Goal: Task Accomplishment & Management: Contribute content

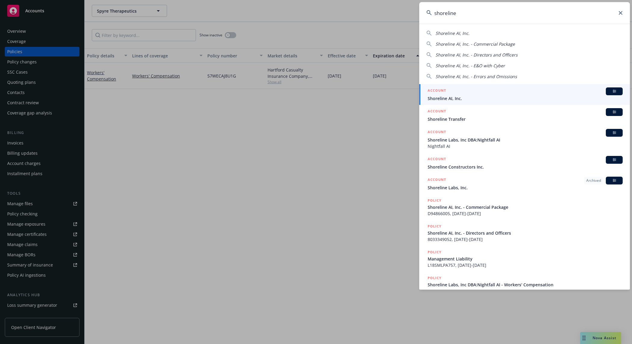
type input "shoreline"
click at [482, 97] on span "Shoreline AI, Inc." at bounding box center [524, 98] width 195 height 6
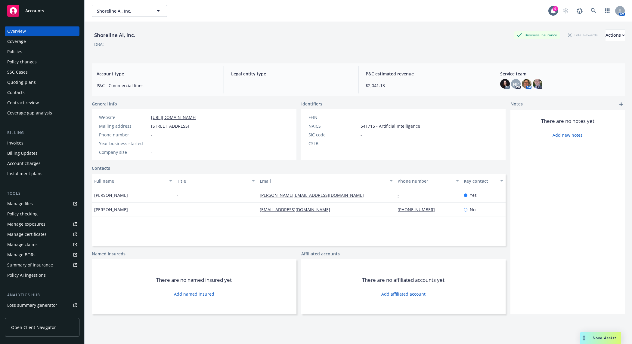
click at [73, 56] on link "Policies" at bounding box center [42, 52] width 75 height 10
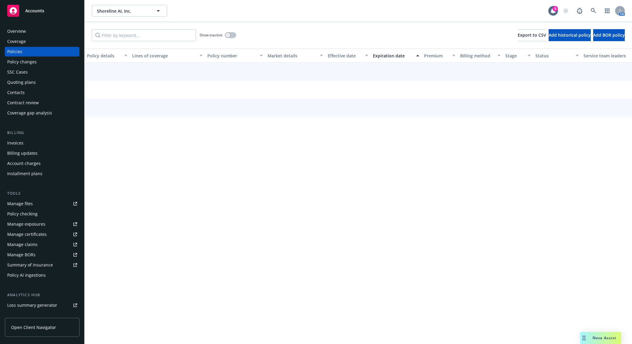
click at [38, 48] on div "Policies" at bounding box center [42, 52] width 70 height 10
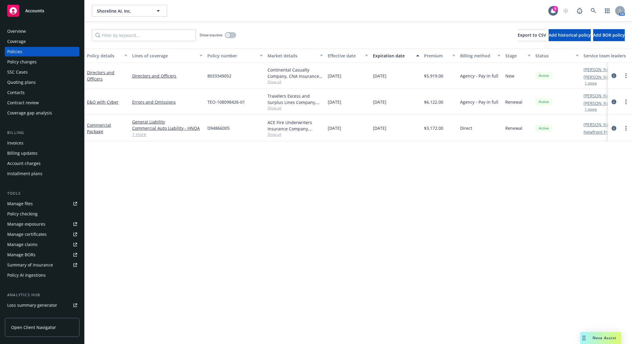
click at [45, 33] on div "Overview" at bounding box center [42, 31] width 70 height 10
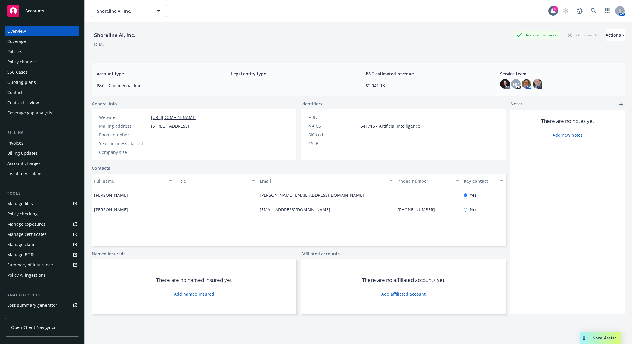
click at [47, 50] on div "Policies" at bounding box center [42, 52] width 70 height 10
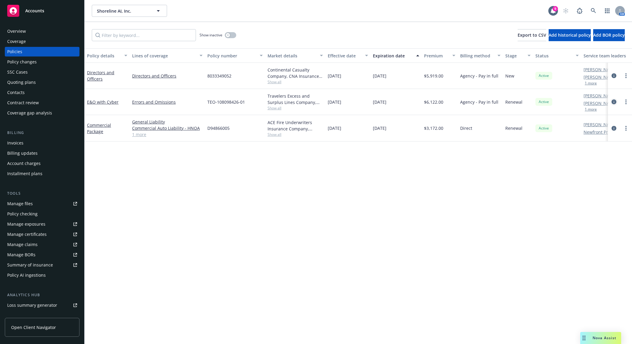
click at [614, 100] on icon "circleInformation" at bounding box center [613, 102] width 5 height 5
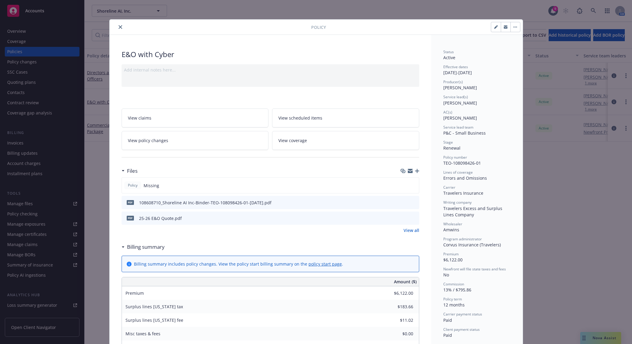
click at [118, 27] on icon "close" at bounding box center [120, 27] width 4 height 4
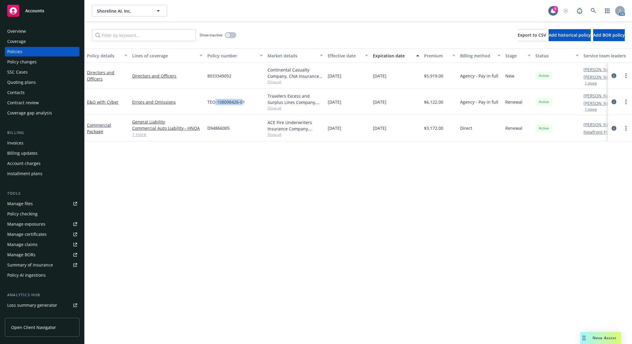
drag, startPoint x: 243, startPoint y: 104, endPoint x: 217, endPoint y: 102, distance: 26.6
click at [215, 102] on span "TEO-108098426-01" at bounding box center [226, 102] width 38 height 6
click at [237, 103] on span "TEO-108098426-01" at bounding box center [226, 102] width 38 height 6
drag, startPoint x: 250, startPoint y: 102, endPoint x: 207, endPoint y: 103, distance: 42.7
click at [207, 103] on div "TEO-108098426-01" at bounding box center [235, 102] width 60 height 26
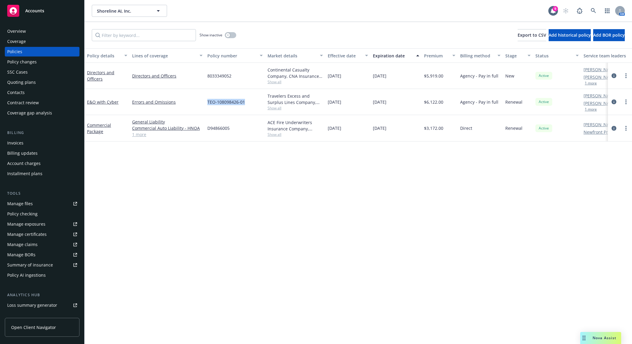
copy span "TEO-108098426-01"
click at [627, 100] on link "more" at bounding box center [625, 101] width 7 height 7
click at [615, 101] on icon "circleInformation" at bounding box center [613, 102] width 5 height 5
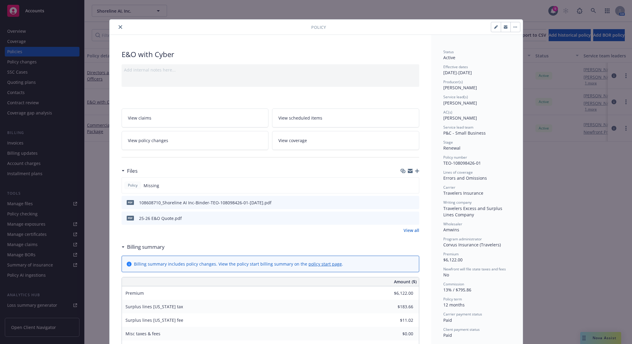
scroll to position [18, 0]
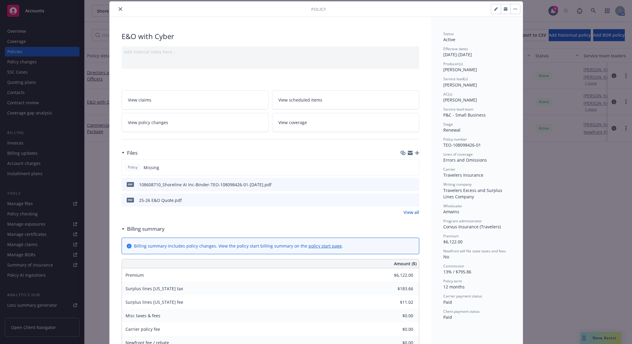
click at [415, 154] on icon "button" at bounding box center [417, 153] width 4 height 4
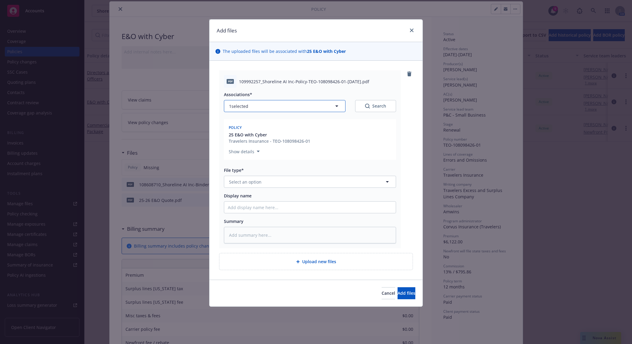
click at [316, 108] on button "1 selected" at bounding box center [284, 106] width 121 height 12
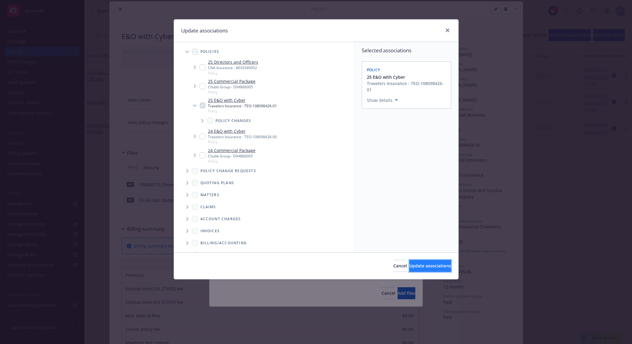
click at [412, 270] on button "Update associations" at bounding box center [430, 266] width 42 height 12
type textarea "x"
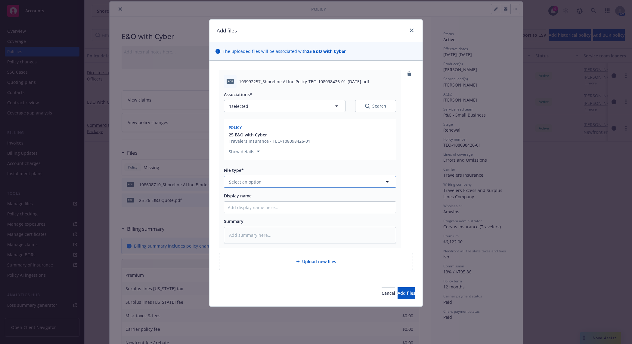
click at [303, 181] on button "Select an option" at bounding box center [310, 182] width 172 height 12
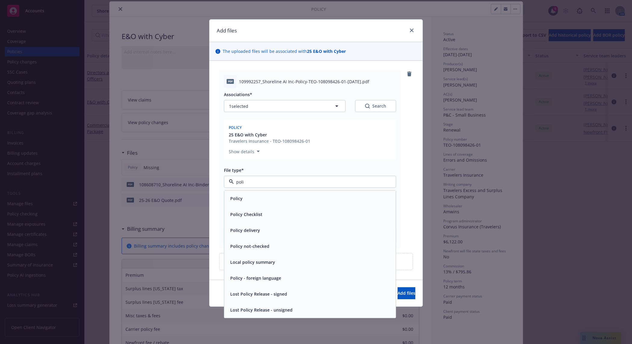
type input "polic"
click at [308, 195] on div "Policy" at bounding box center [310, 198] width 164 height 9
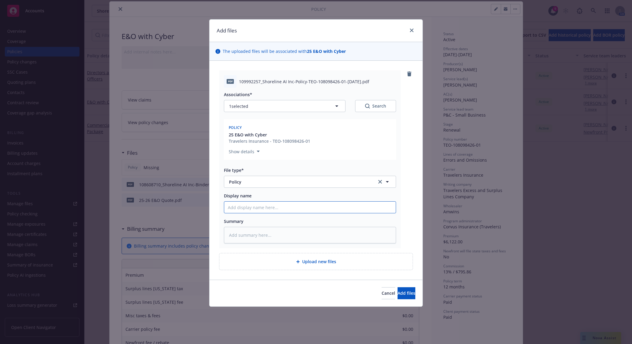
click at [272, 207] on input "Display name" at bounding box center [309, 207] width 171 height 11
click at [258, 207] on input "Display name" at bounding box center [309, 207] width 171 height 11
type textarea "x"
type input "E"
type textarea "x"
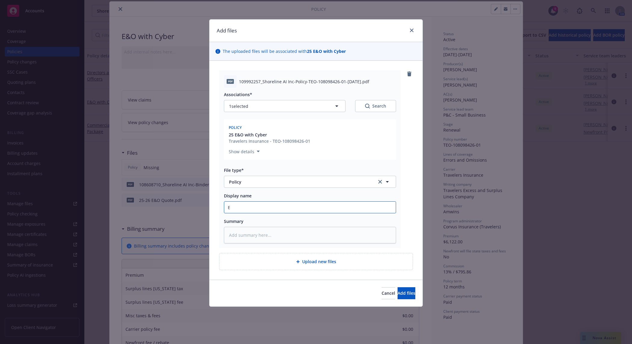
type input "E&"
type textarea "x"
type input "E&O"
type textarea "x"
type input "E&O"
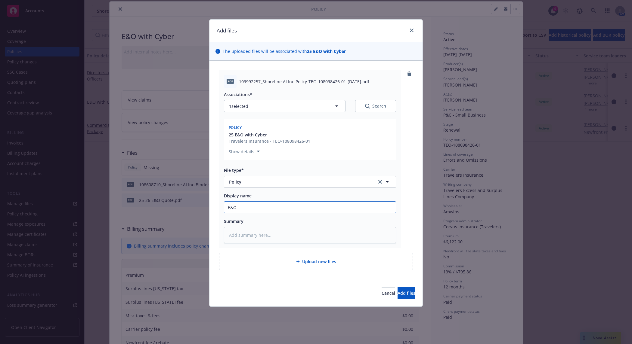
type textarea "x"
type input "E&O w"
type textarea "x"
type input "E&O wi"
type textarea "x"
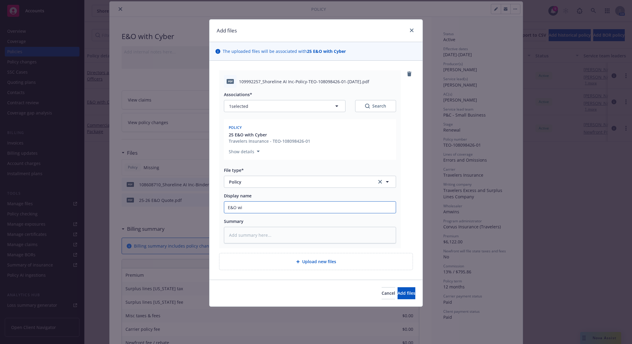
type input "E&O wit"
type textarea "x"
type input "E&O with"
type textarea "x"
type input "E&O with"
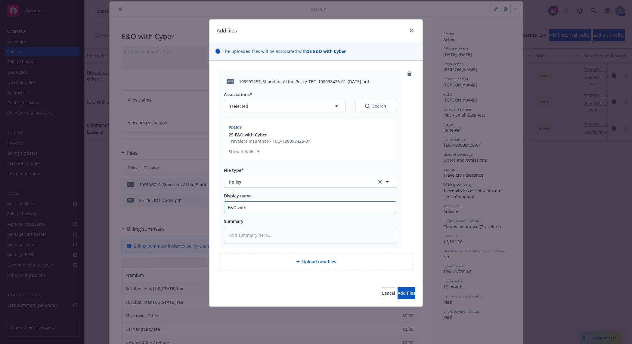
type textarea "x"
type input "E&O with C"
type textarea "x"
type input "E&O with Cy"
type textarea "x"
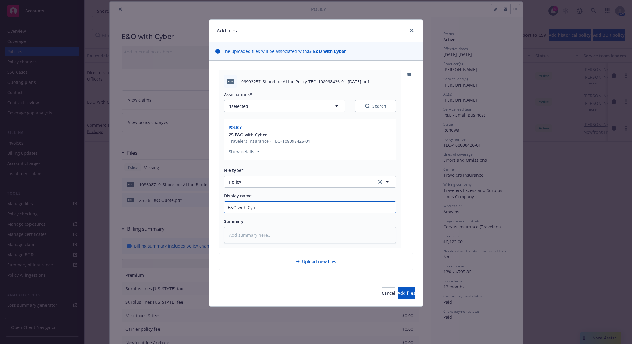
type input "E&O with Cybe"
type textarea "x"
type input "E&O with Cyber"
type textarea "x"
type input "E&O with Cyber"
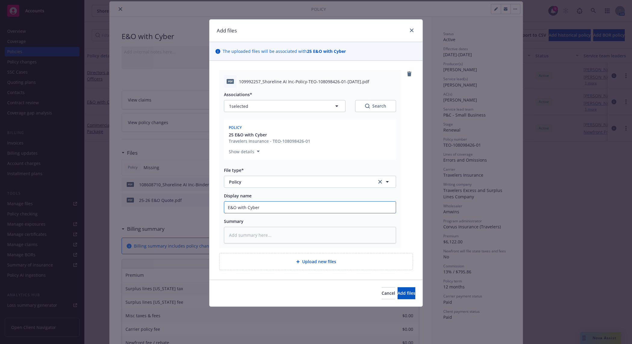
type textarea "x"
type input "E&O with Cyber P"
type textarea "x"
type input "E&O with Cyber Po"
type textarea "x"
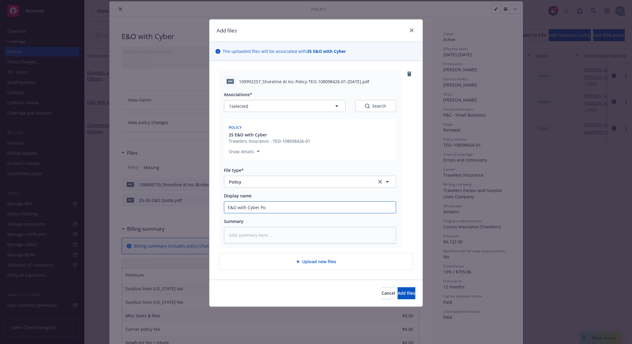
type input "E&O with Cyber Pol"
type textarea "x"
type input "E&O with Cyber Poli"
type textarea "x"
type input "E&O with Cyber Polic"
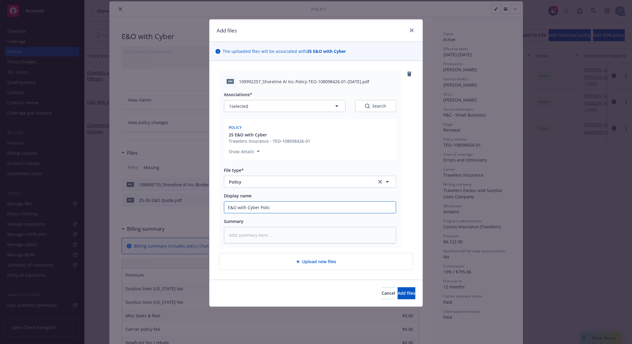
type textarea "x"
type input "E&O with Cyber Policy"
type textarea "x"
type input "E&O with Cyber Policy"
type textarea "x"
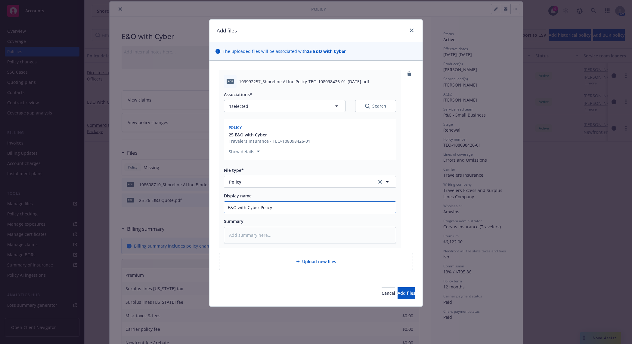
type input "E&O with Cyber Policy -"
type textarea "x"
type input "E&O with Cyber Policy -"
type textarea "x"
type input "E&O with Cyber Policy - 2"
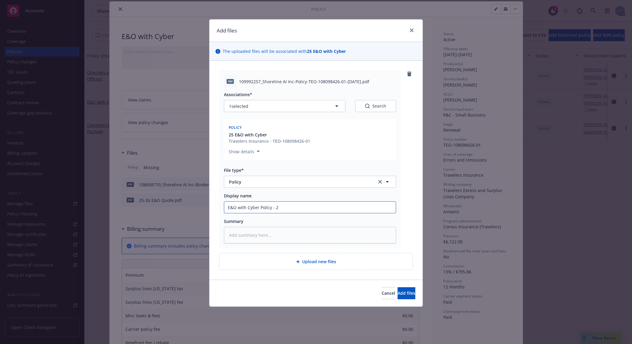
type textarea "x"
type input "E&O with Cyber Policy - 25"
type textarea "x"
type input "E&O with Cyber Policy - 25-"
type textarea "x"
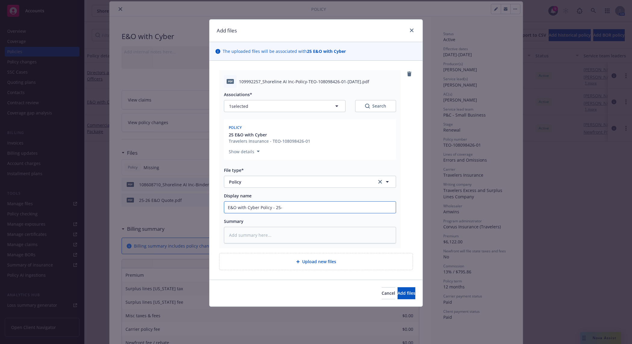
type input "E&O with Cyber Policy - 25-2"
type textarea "x"
type input "E&O with Cyber Policy - 25-26"
click at [393, 302] on div "Cancel Add files" at bounding box center [315, 293] width 213 height 27
click at [397, 299] on button "Add files" at bounding box center [406, 293] width 18 height 12
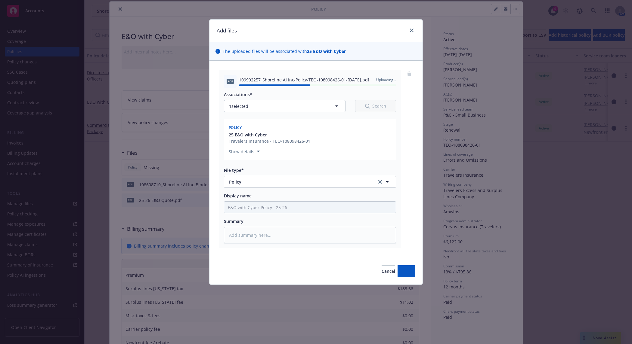
type textarea "x"
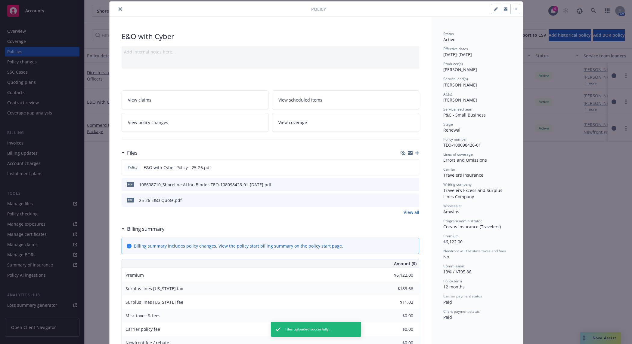
click at [118, 8] on icon "close" at bounding box center [120, 9] width 4 height 4
